Goal: Check status: Check status

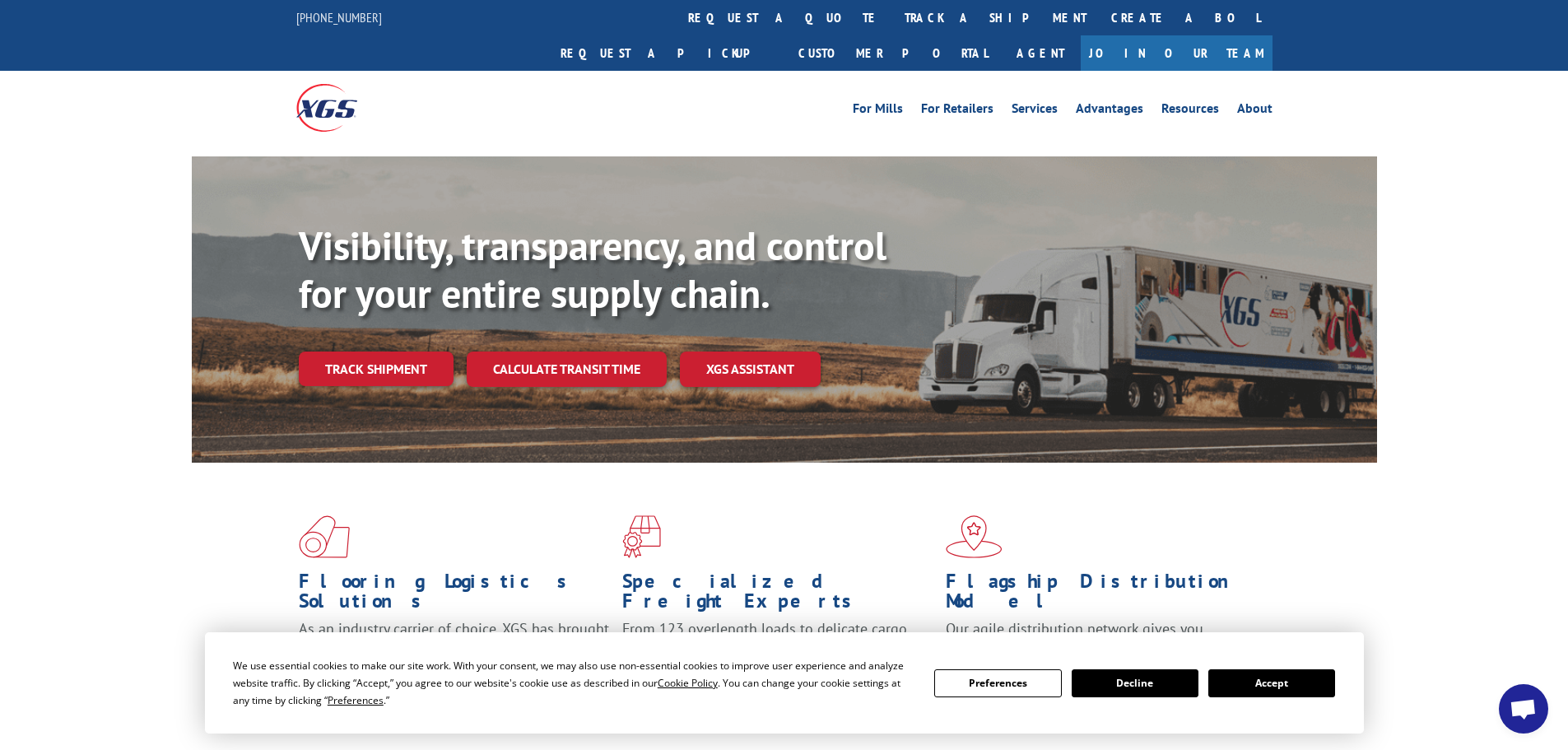
scroll to position [144, 0]
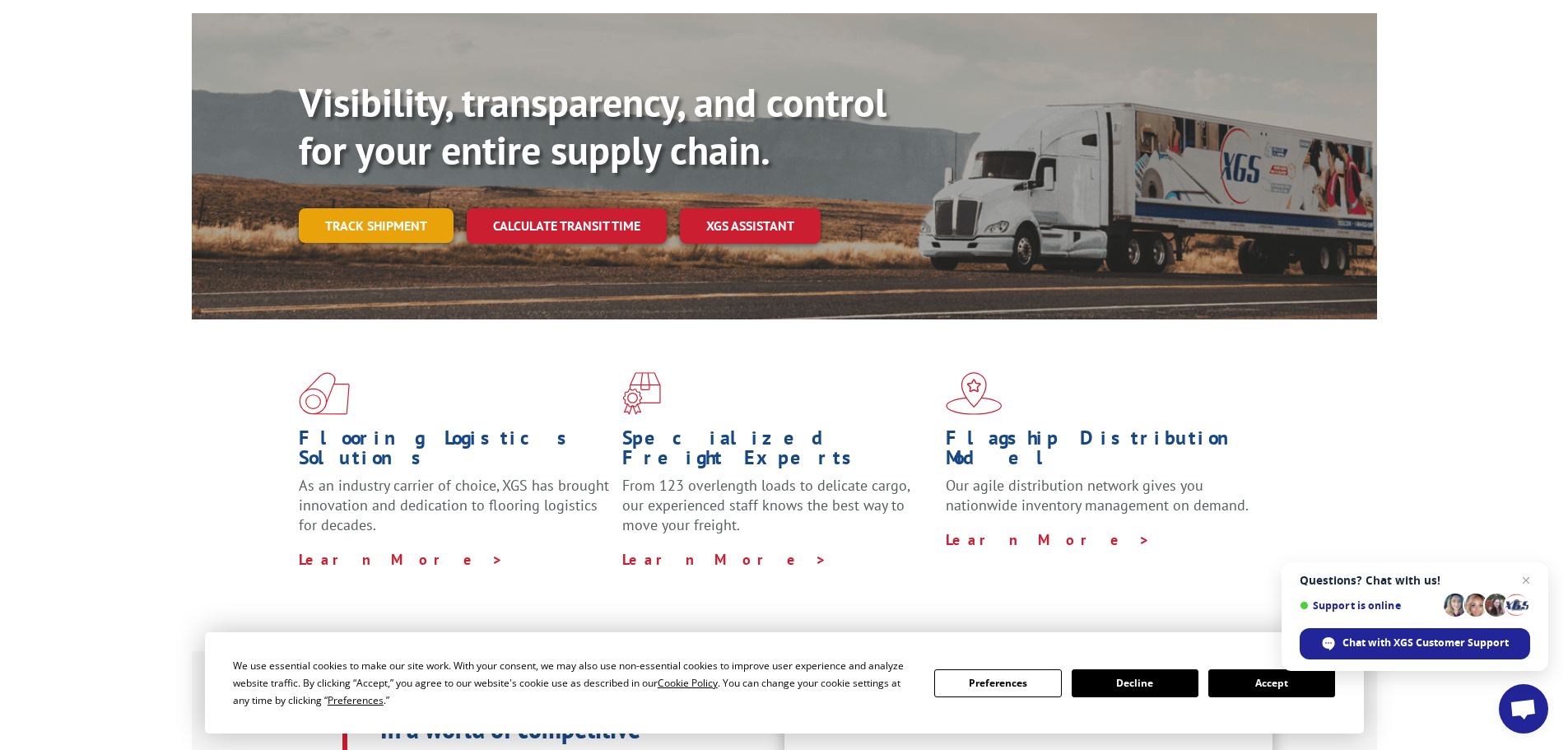
click at [391, 208] on link "Track shipment" at bounding box center [376, 225] width 155 height 34
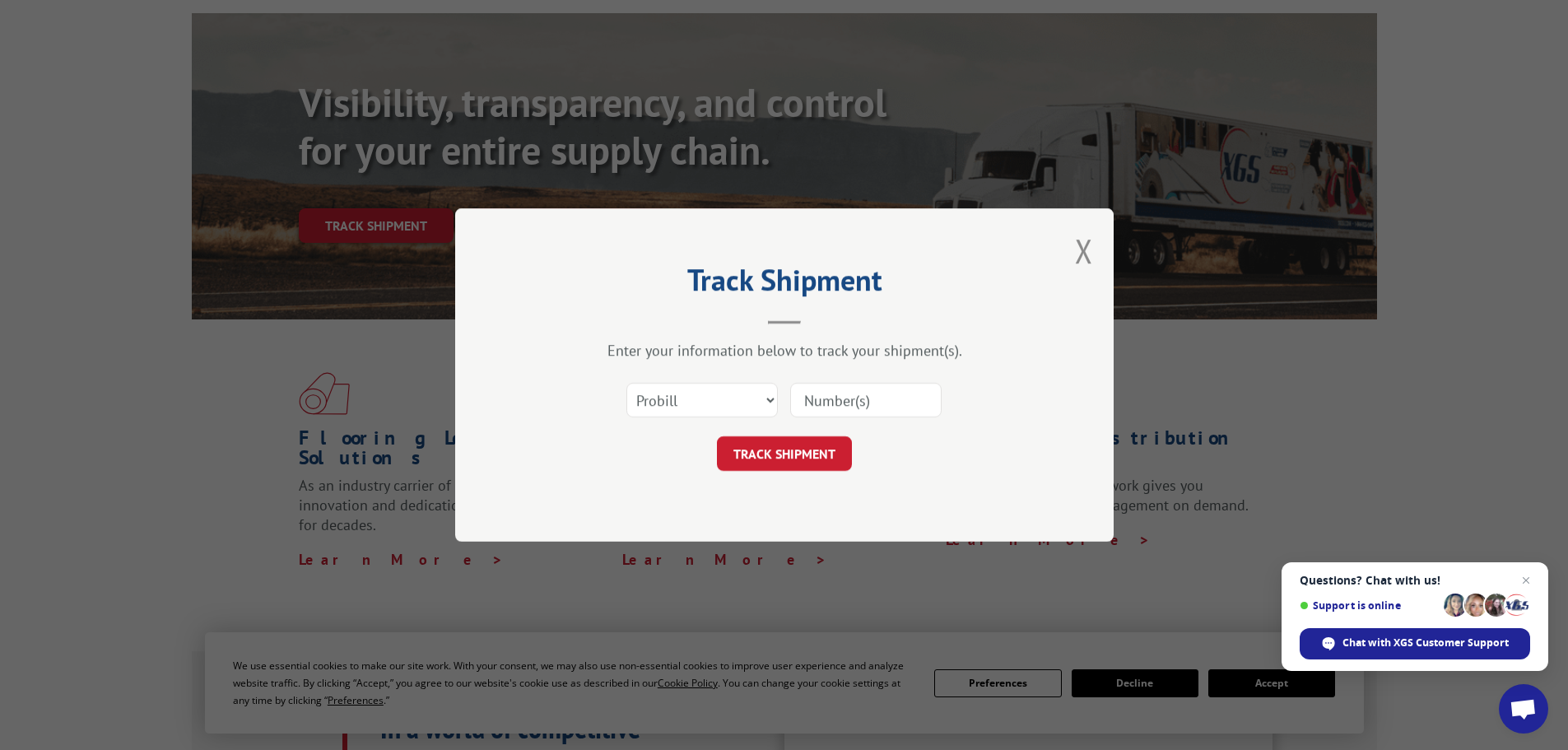
click at [915, 405] on input at bounding box center [866, 400] width 151 height 34
type input "140306"
click at [810, 440] on button "TRACK SHIPMENT" at bounding box center [784, 453] width 135 height 34
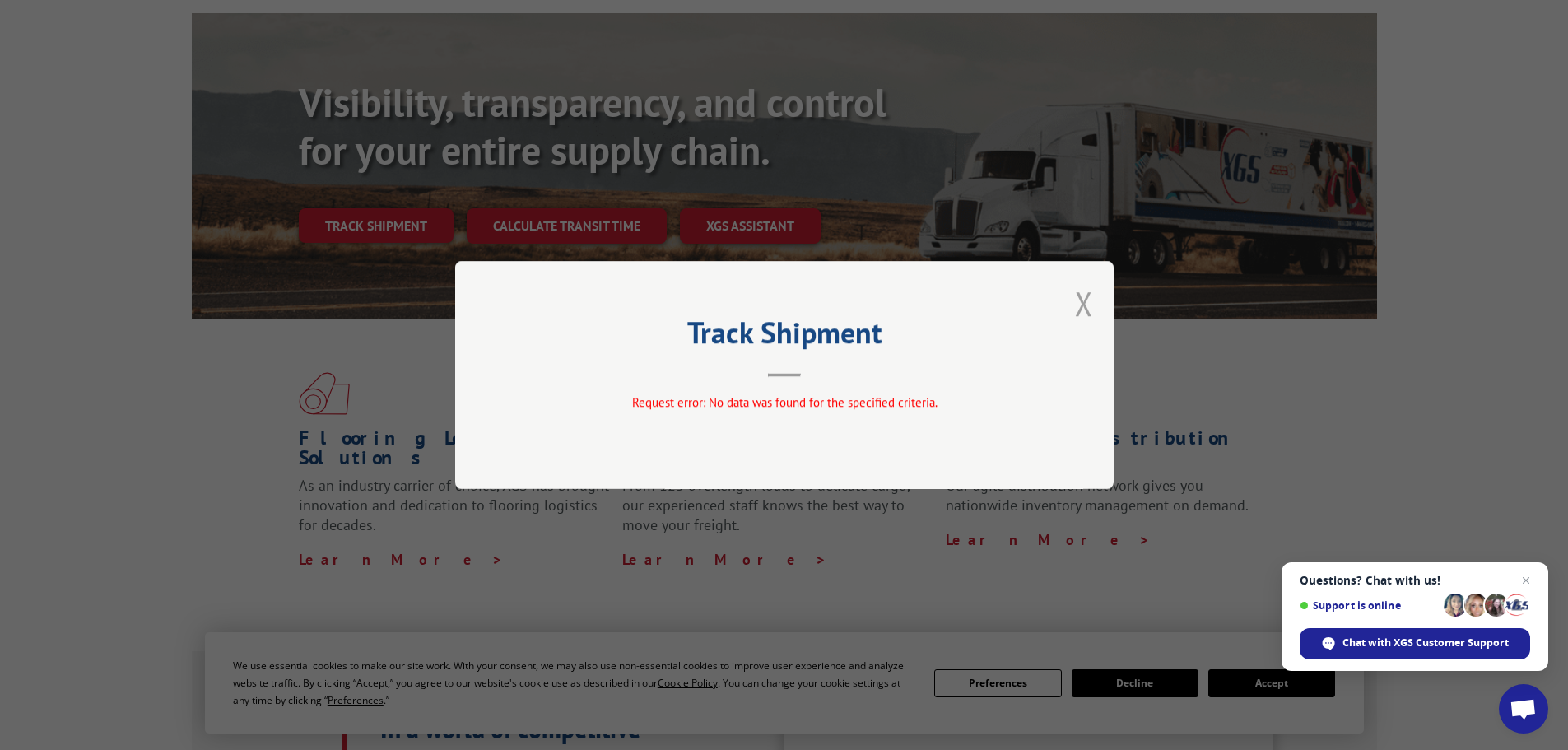
click at [1090, 313] on button "Close modal" at bounding box center [1084, 303] width 18 height 44
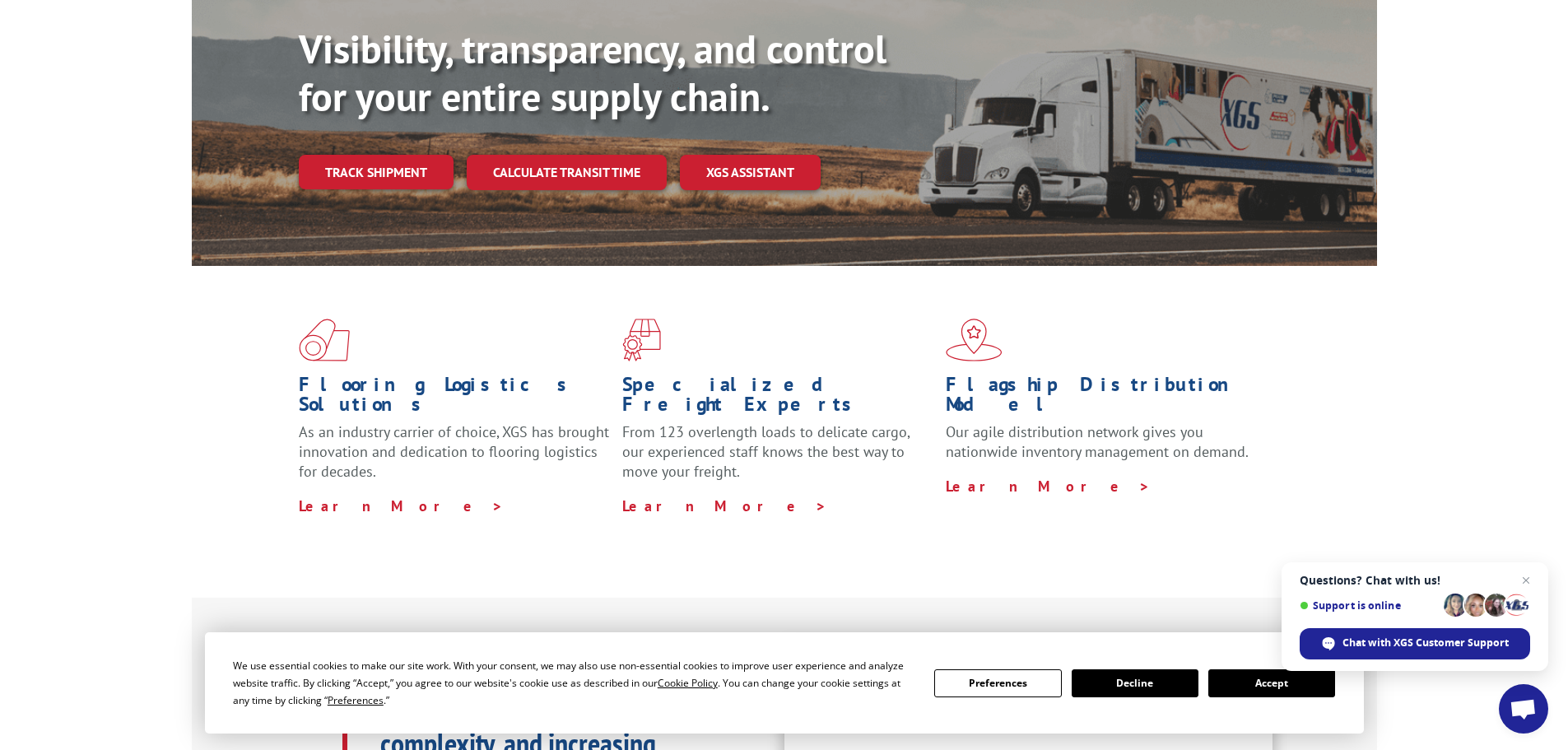
scroll to position [226, 0]
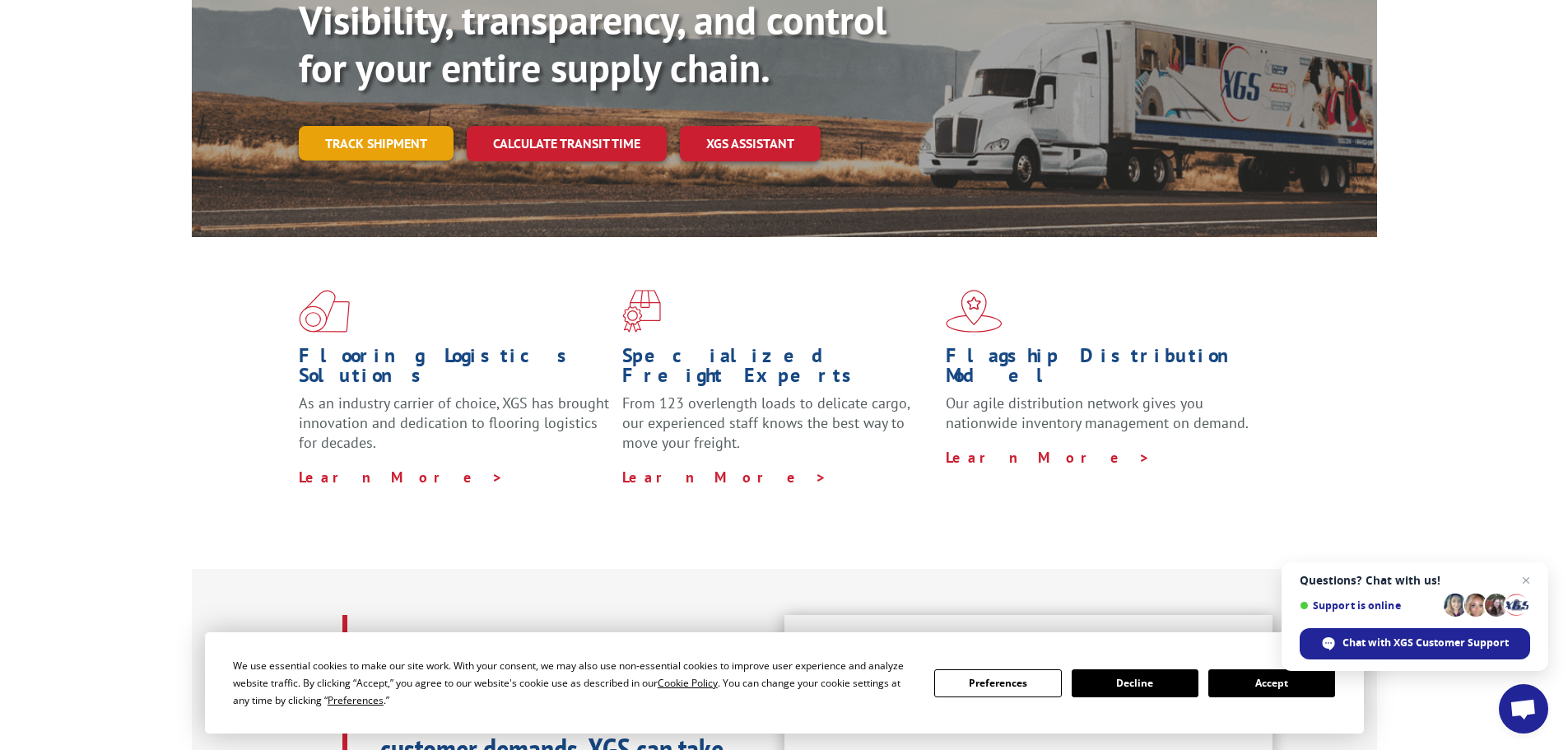
click at [353, 126] on link "Track shipment" at bounding box center [376, 143] width 155 height 34
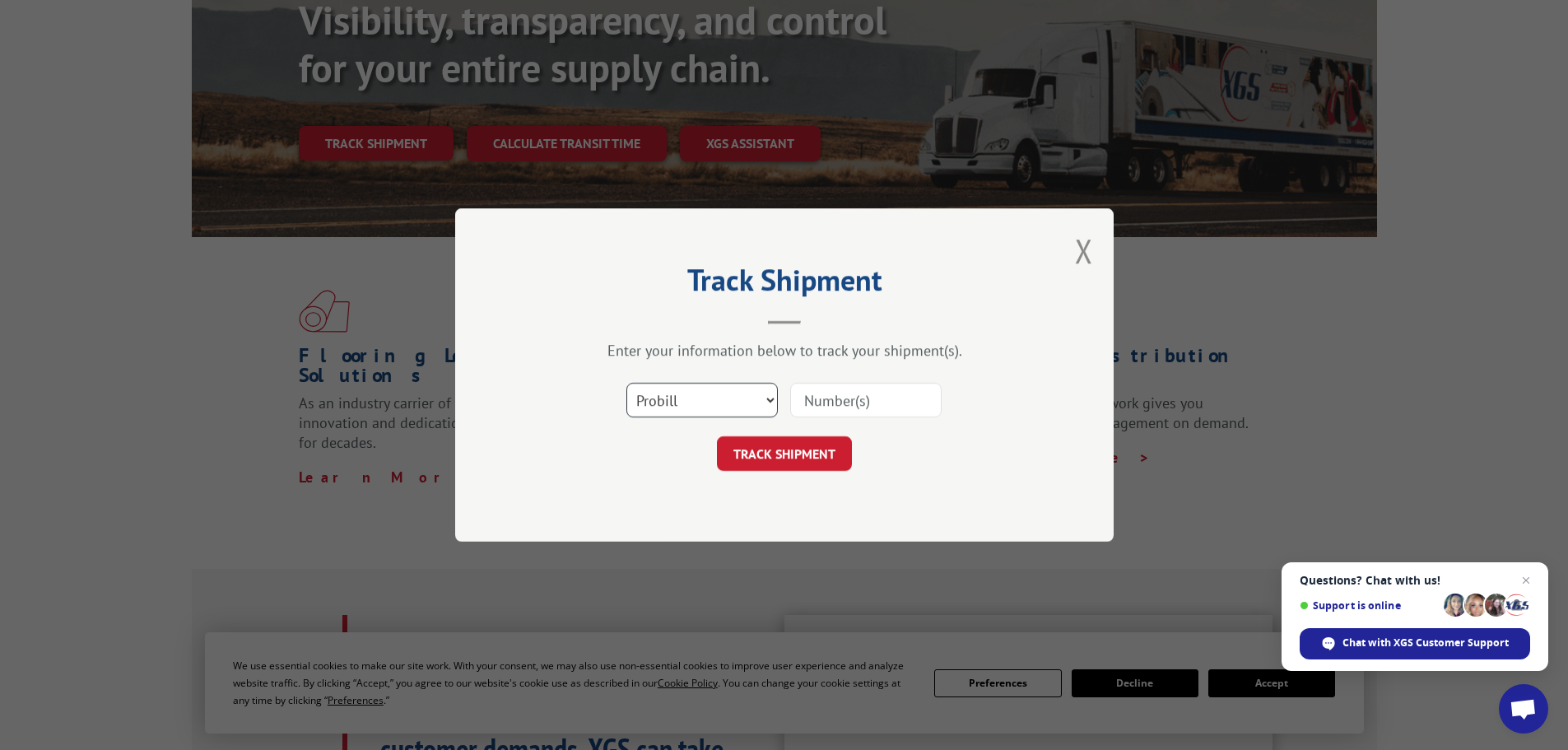
click at [763, 396] on select "Select category... Probill BOL PO" at bounding box center [702, 400] width 151 height 34
select select "bol"
click at [627, 383] on select "Select category... Probill BOL PO" at bounding box center [702, 400] width 151 height 34
click at [835, 400] on input at bounding box center [866, 400] width 151 height 34
type input "140306"
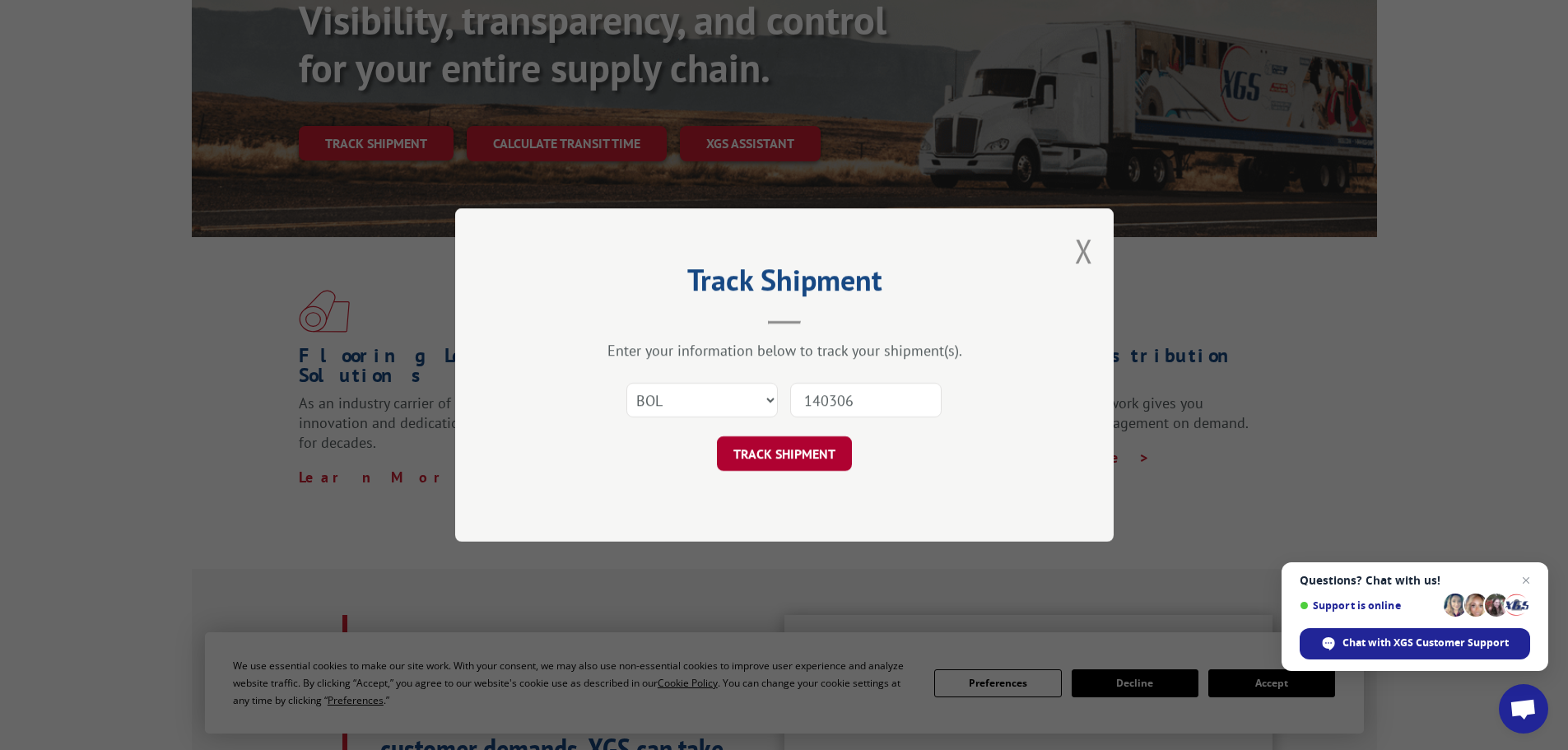
click at [809, 454] on button "TRACK SHIPMENT" at bounding box center [784, 453] width 135 height 34
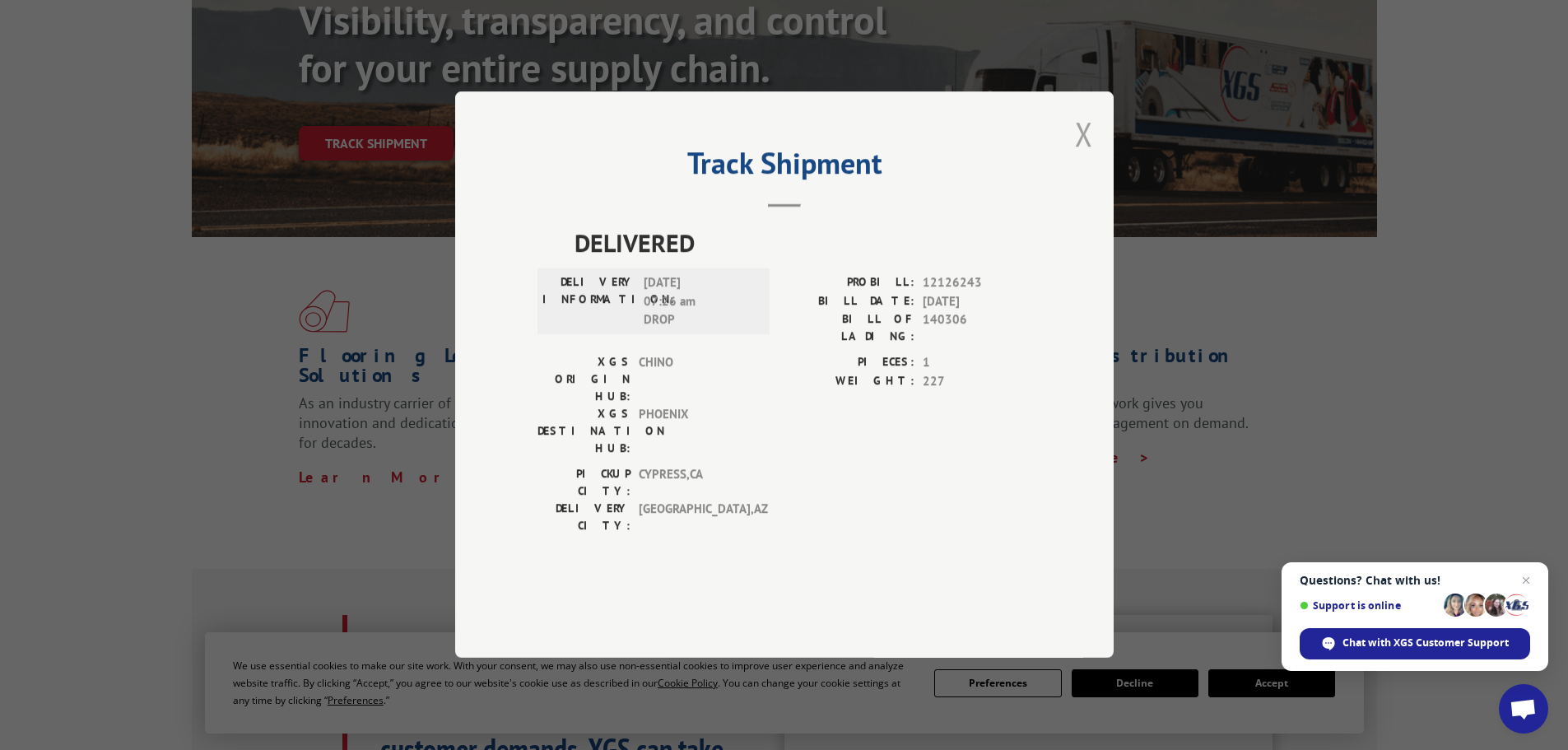
click at [1077, 155] on button "Close modal" at bounding box center [1084, 134] width 18 height 44
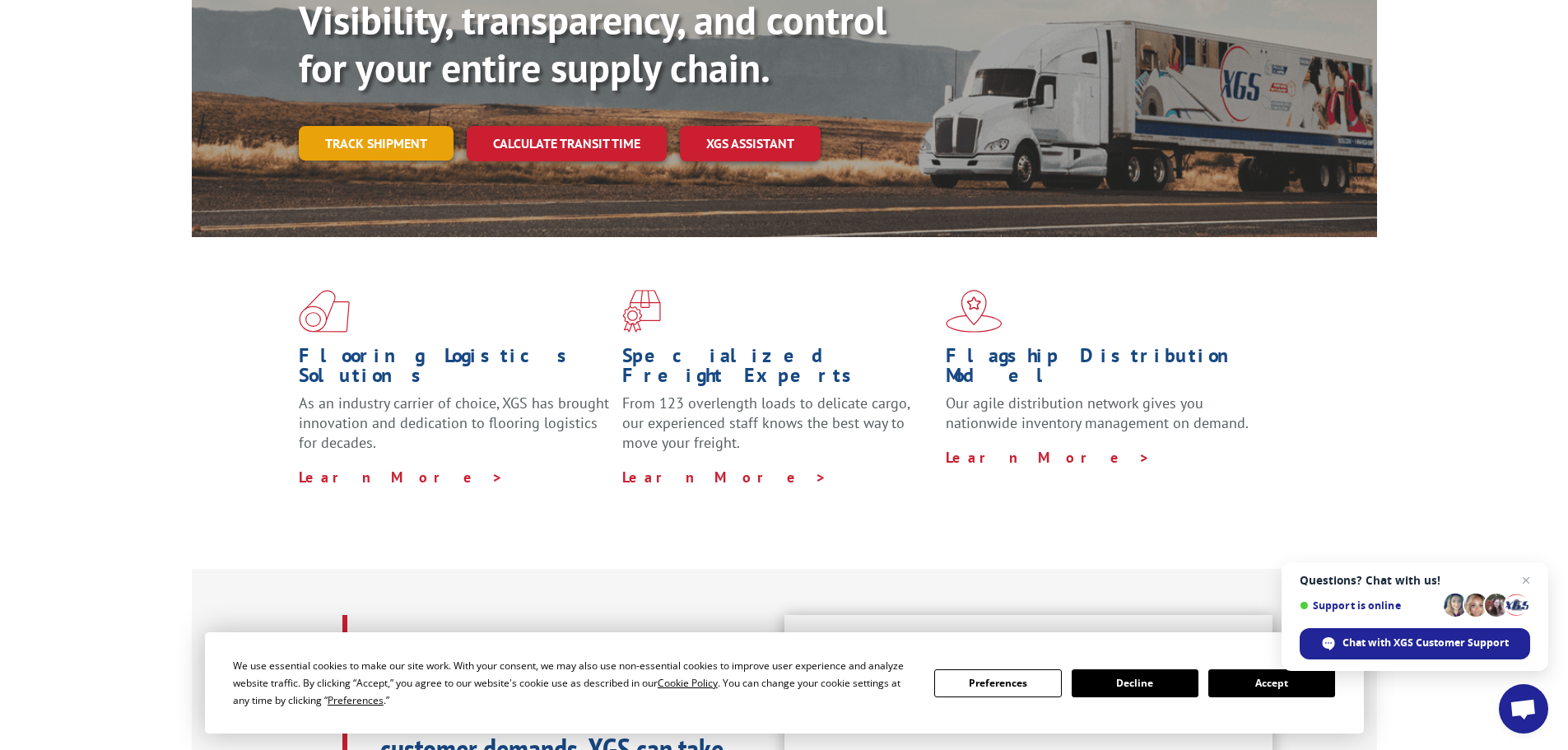
click at [396, 126] on link "Track shipment" at bounding box center [376, 143] width 155 height 34
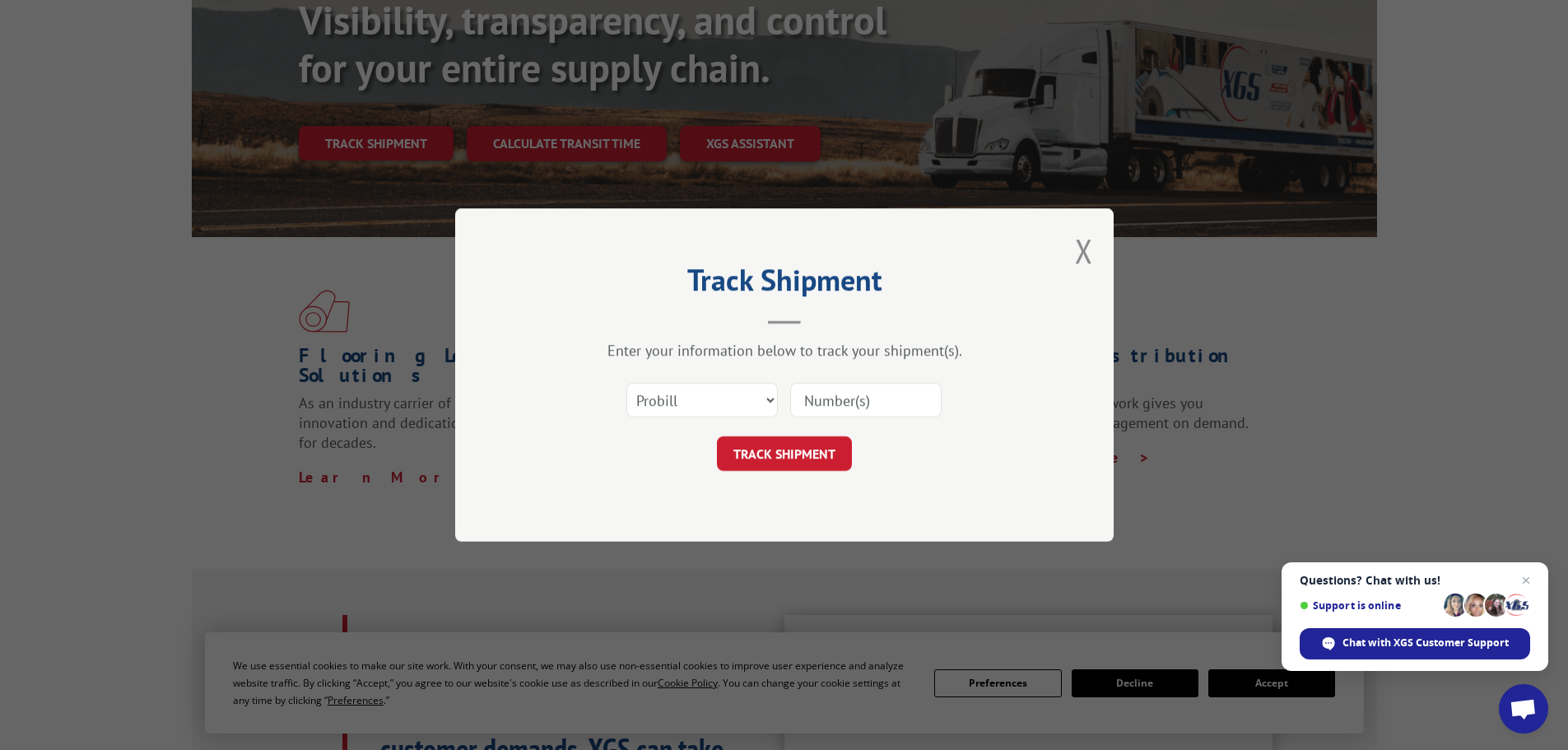
click at [808, 393] on input at bounding box center [866, 400] width 151 height 34
type input "17610988"
click at [732, 451] on button "TRACK SHIPMENT" at bounding box center [784, 453] width 135 height 34
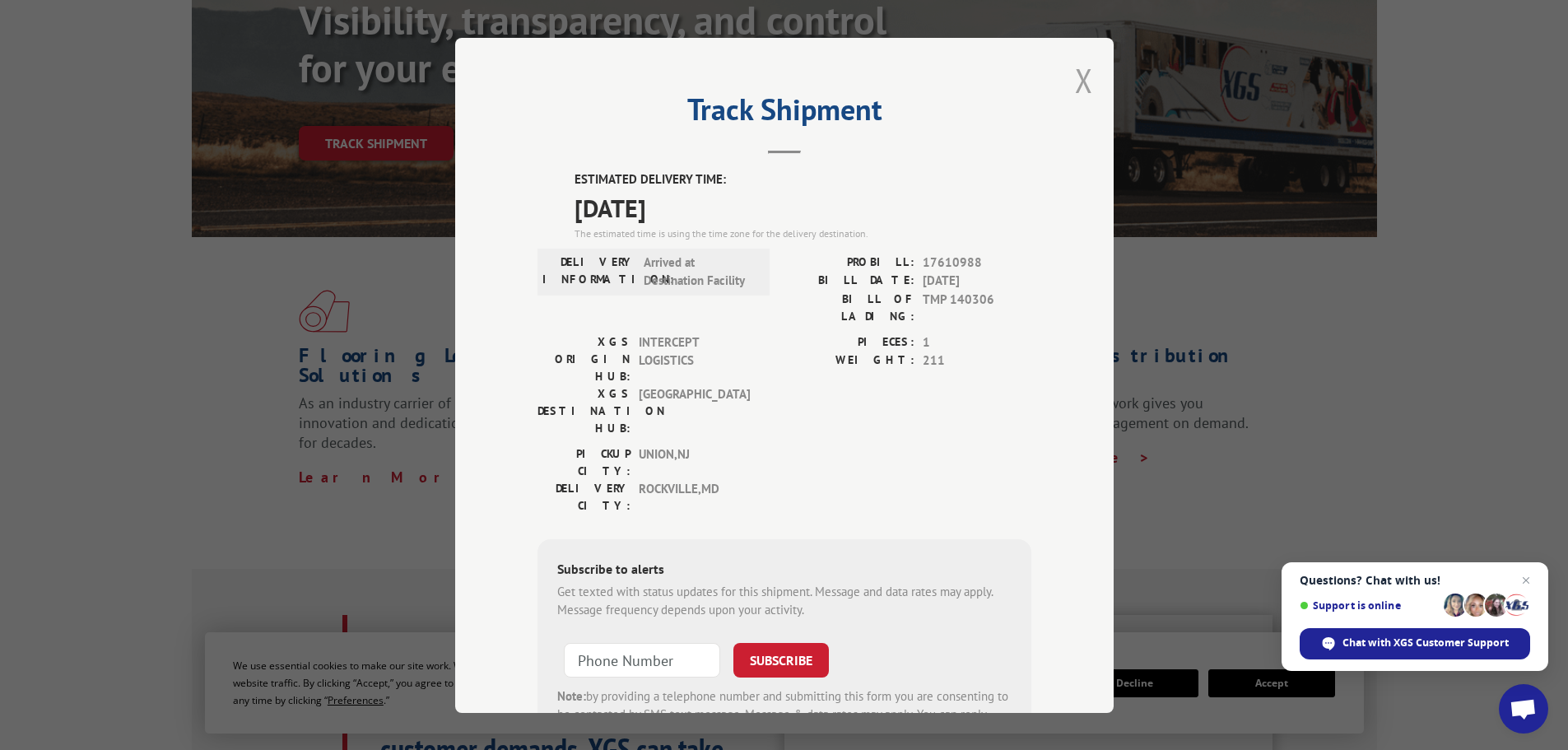
click at [1083, 97] on button "Close modal" at bounding box center [1084, 81] width 18 height 44
